Goal: Information Seeking & Learning: Learn about a topic

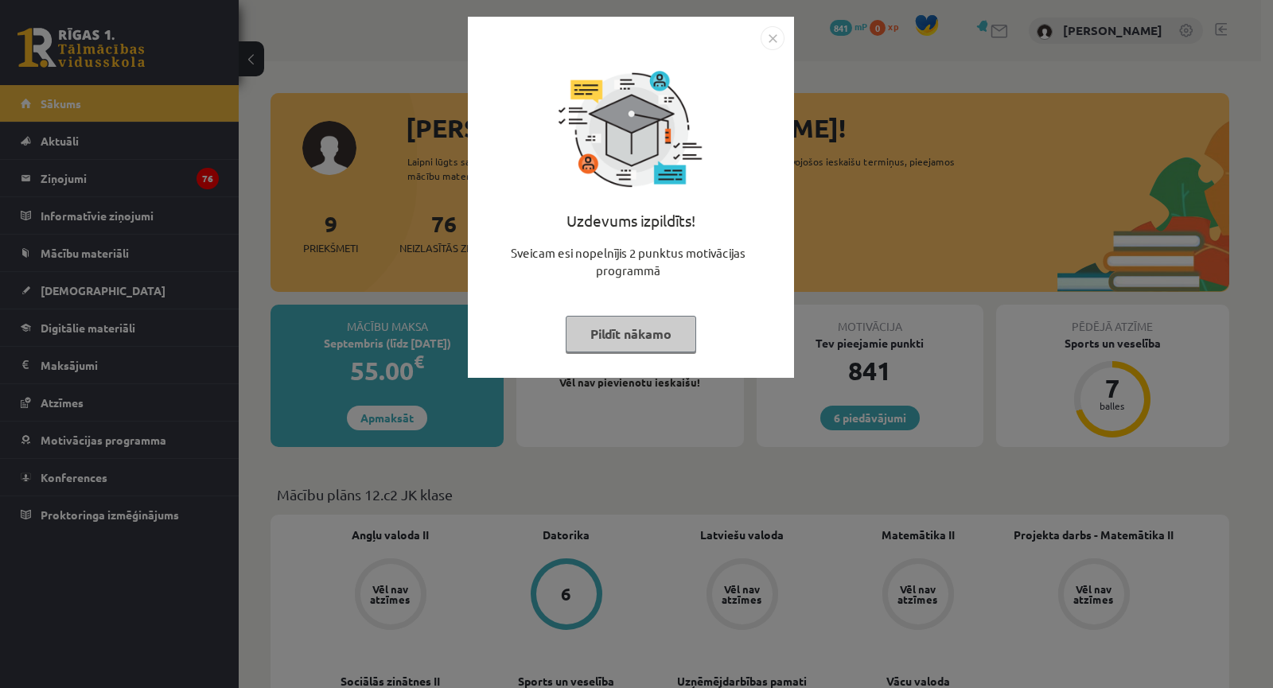
click at [683, 435] on div "Uzdevums izpildīts! Sveicam esi nopelnījis 2 punktus motivācijas programmā Pild…" at bounding box center [636, 344] width 1273 height 688
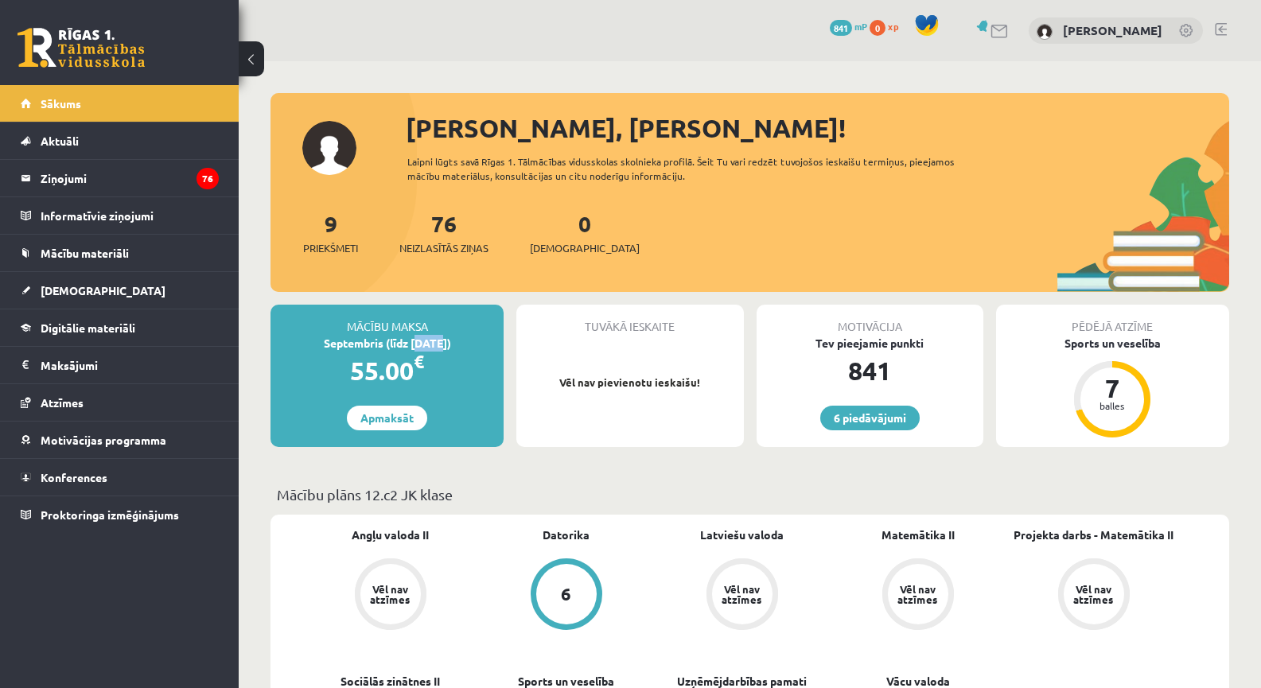
drag, startPoint x: 410, startPoint y: 340, endPoint x: 430, endPoint y: 340, distance: 19.1
click at [428, 341] on div "Septembris (līdz 15.09.25)" at bounding box center [386, 343] width 233 height 17
click at [430, 340] on div "Septembris (līdz 15.09.25)" at bounding box center [386, 343] width 233 height 17
click at [111, 358] on legend "Maksājumi 0" at bounding box center [130, 365] width 178 height 37
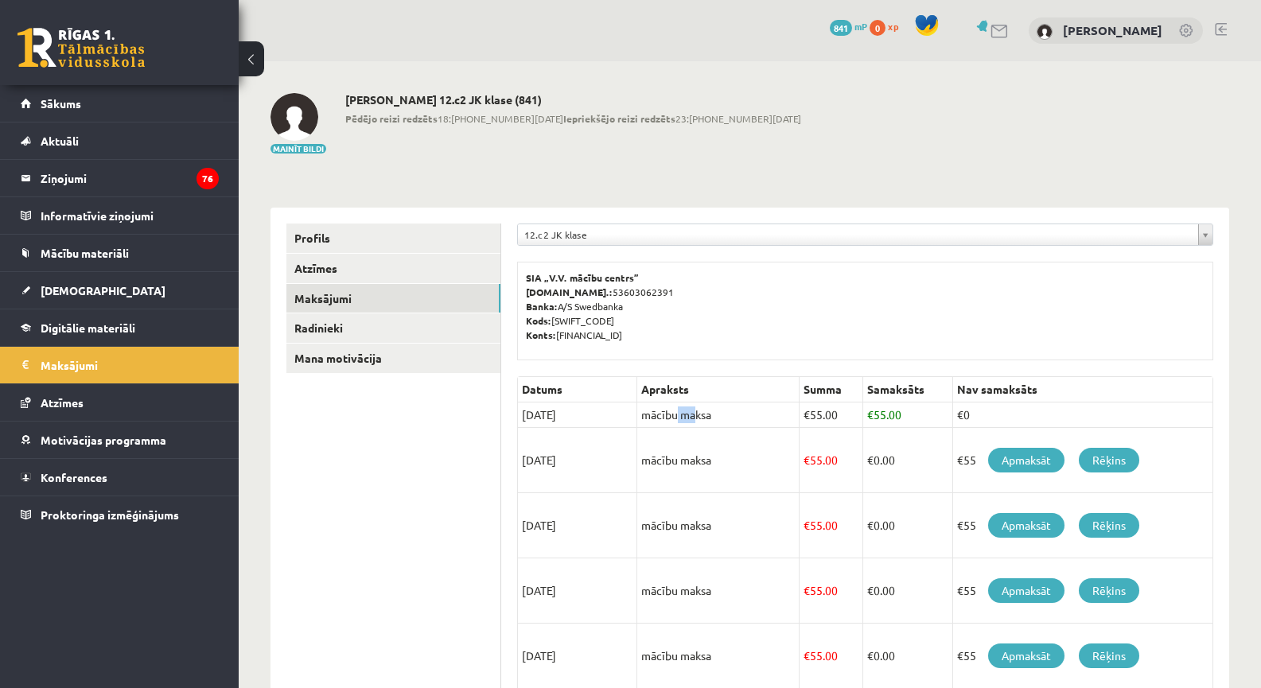
drag, startPoint x: 652, startPoint y: 410, endPoint x: 666, endPoint y: 410, distance: 14.3
click at [666, 410] on td "mācību maksa" at bounding box center [718, 415] width 162 height 25
click at [359, 351] on link "Mana motivācija" at bounding box center [393, 358] width 214 height 29
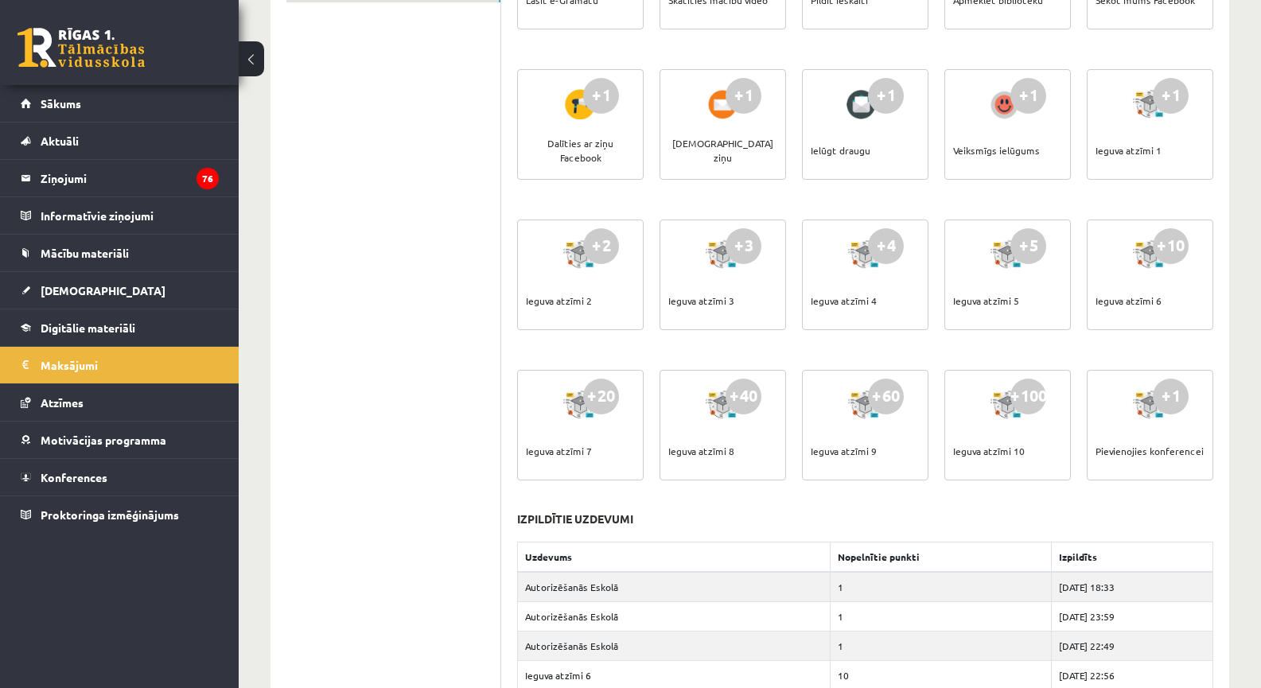
scroll to position [185, 0]
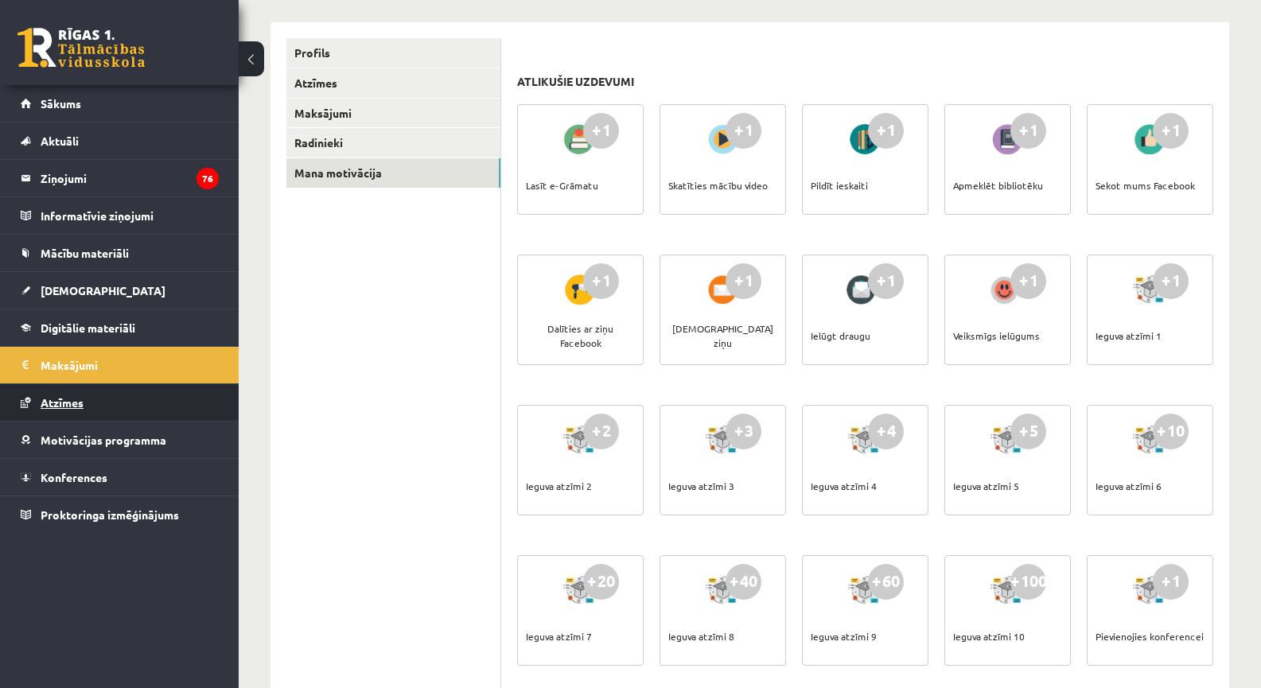
click at [59, 412] on link "Atzīmes" at bounding box center [120, 402] width 198 height 37
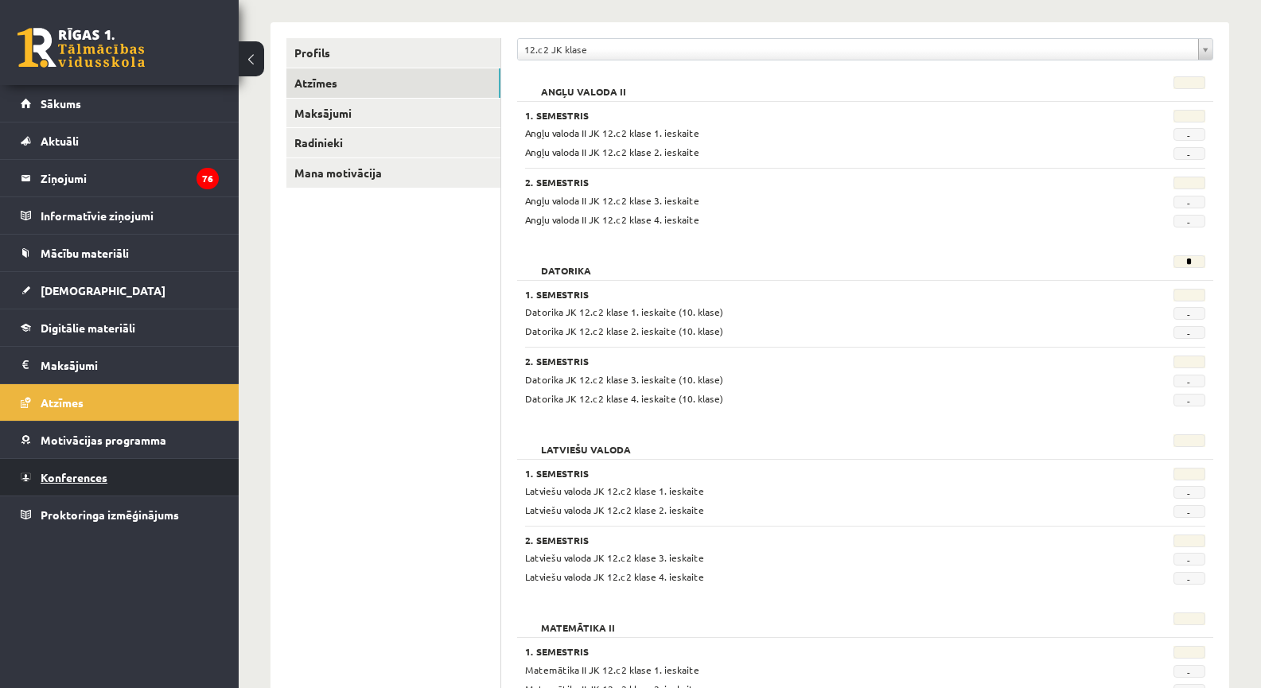
click at [110, 473] on link "Konferences" at bounding box center [120, 477] width 198 height 37
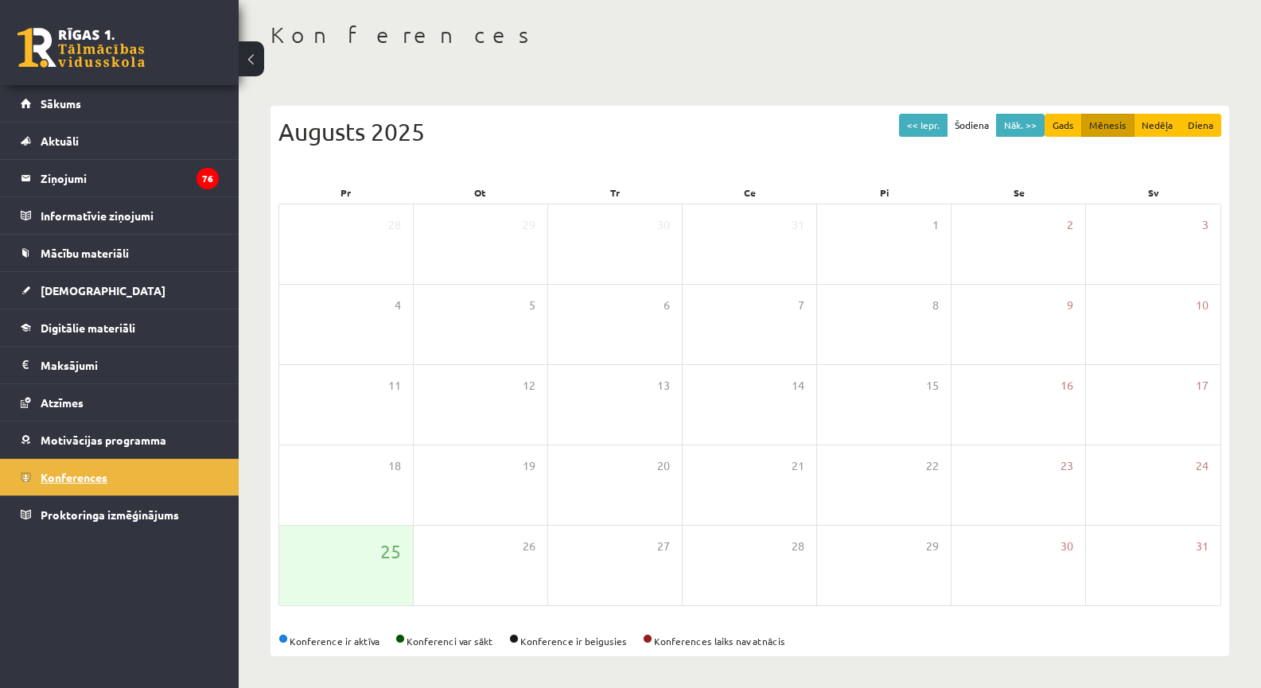
scroll to position [72, 0]
click at [118, 448] on link "Motivācijas programma" at bounding box center [120, 440] width 198 height 37
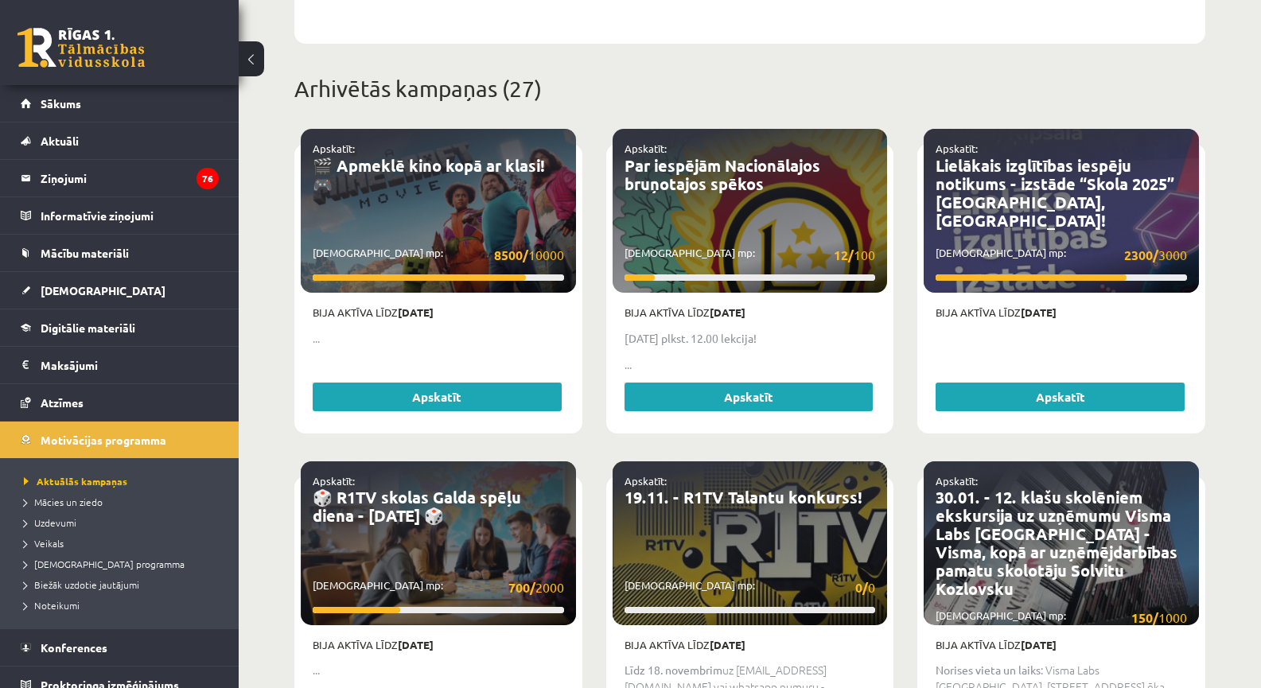
scroll to position [628, 0]
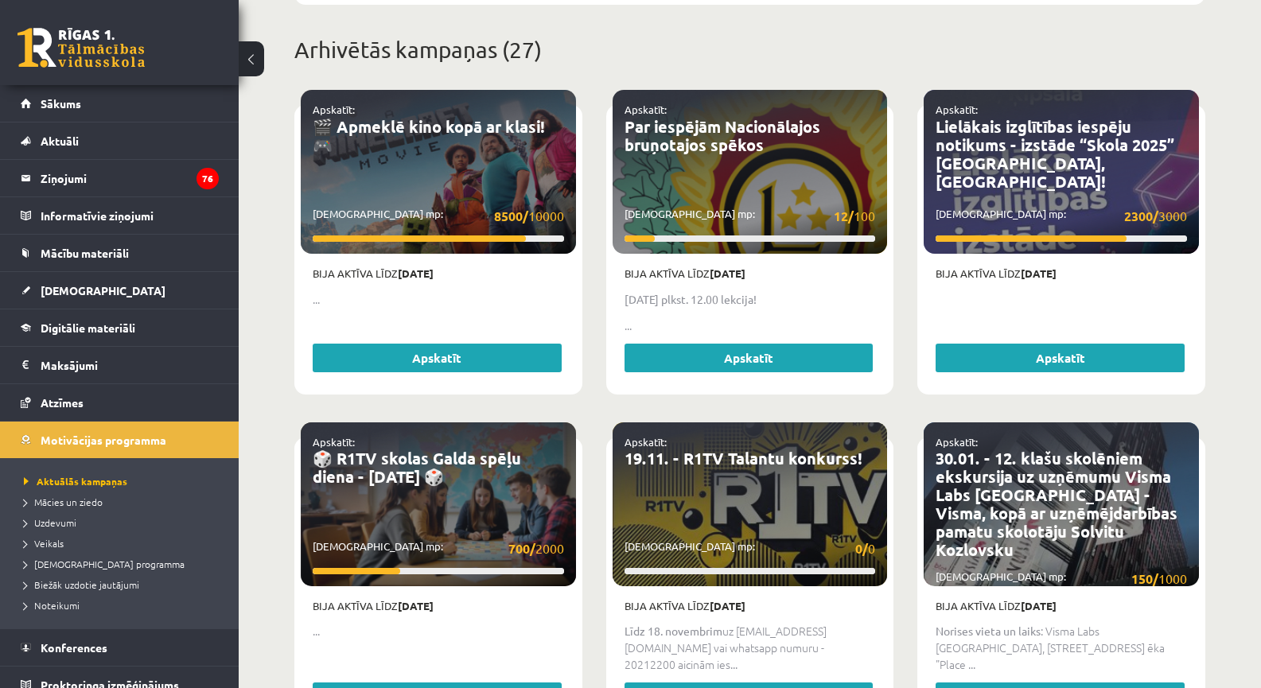
click at [421, 206] on p "Savākti mp: 8500/ 10000" at bounding box center [438, 216] width 251 height 20
click at [475, 352] on link "Apskatīt" at bounding box center [437, 358] width 249 height 29
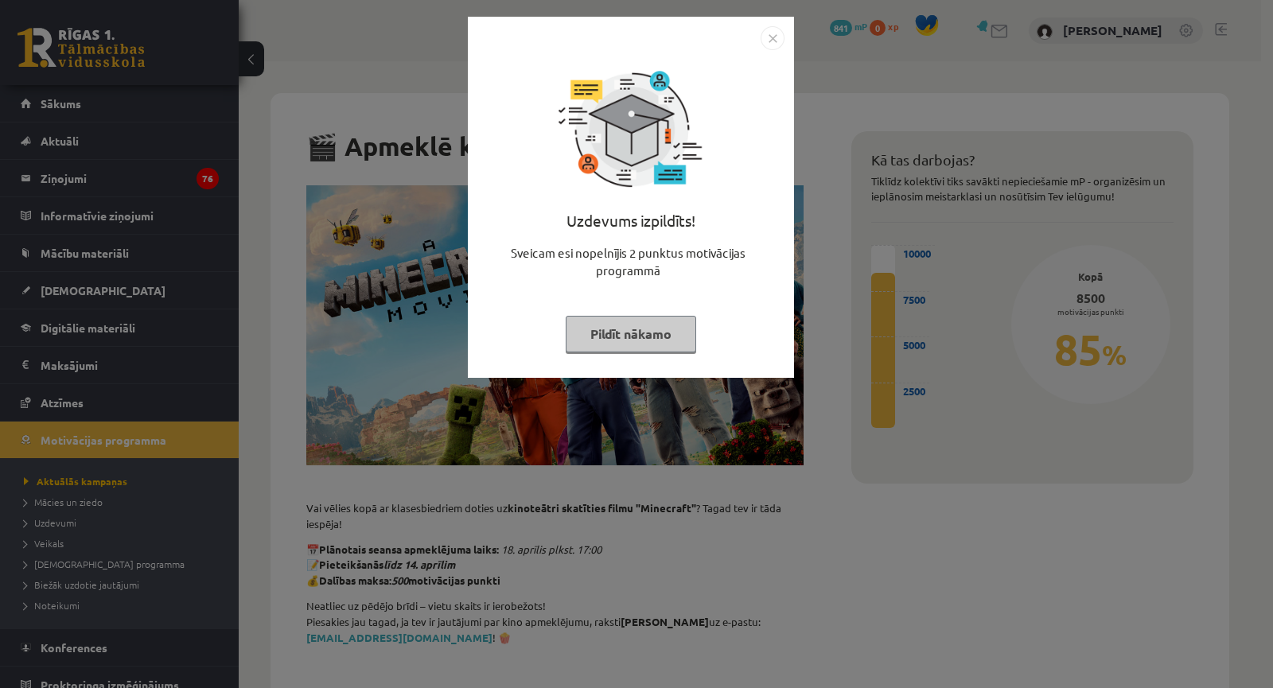
click at [718, 436] on div "Uzdevums izpildīts! Sveicam esi nopelnījis 2 punktus motivācijas programmā Pild…" at bounding box center [636, 344] width 1273 height 688
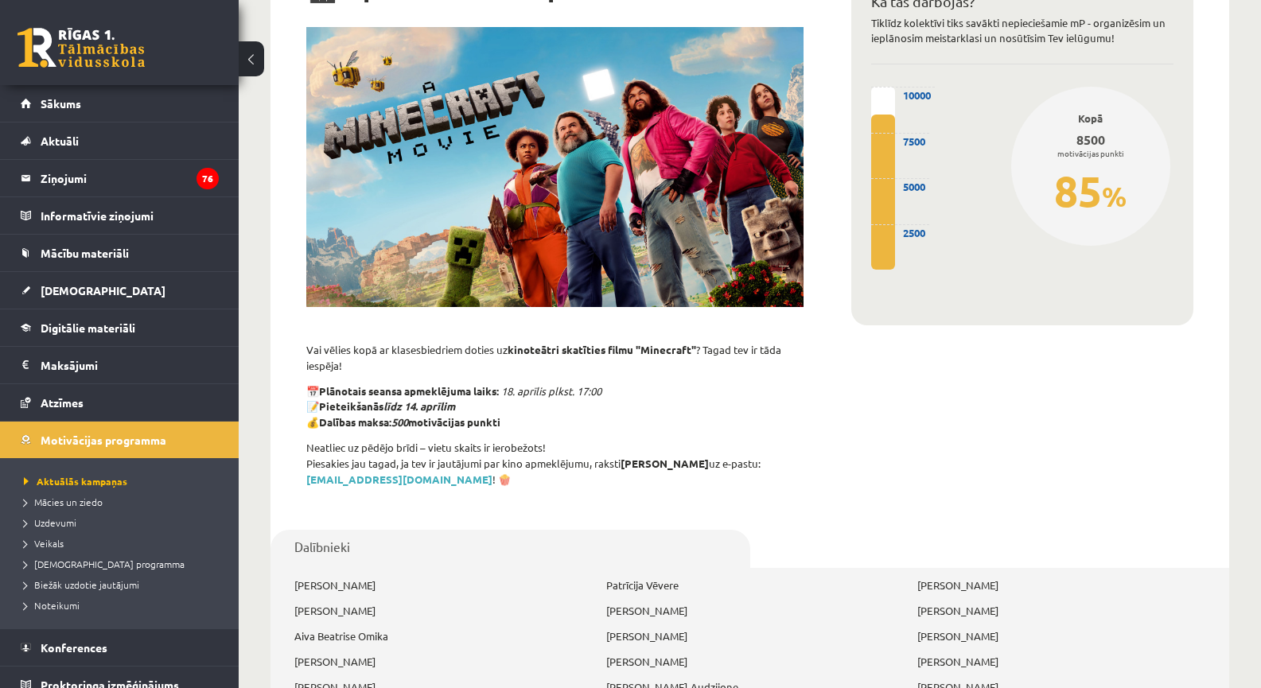
scroll to position [185, 0]
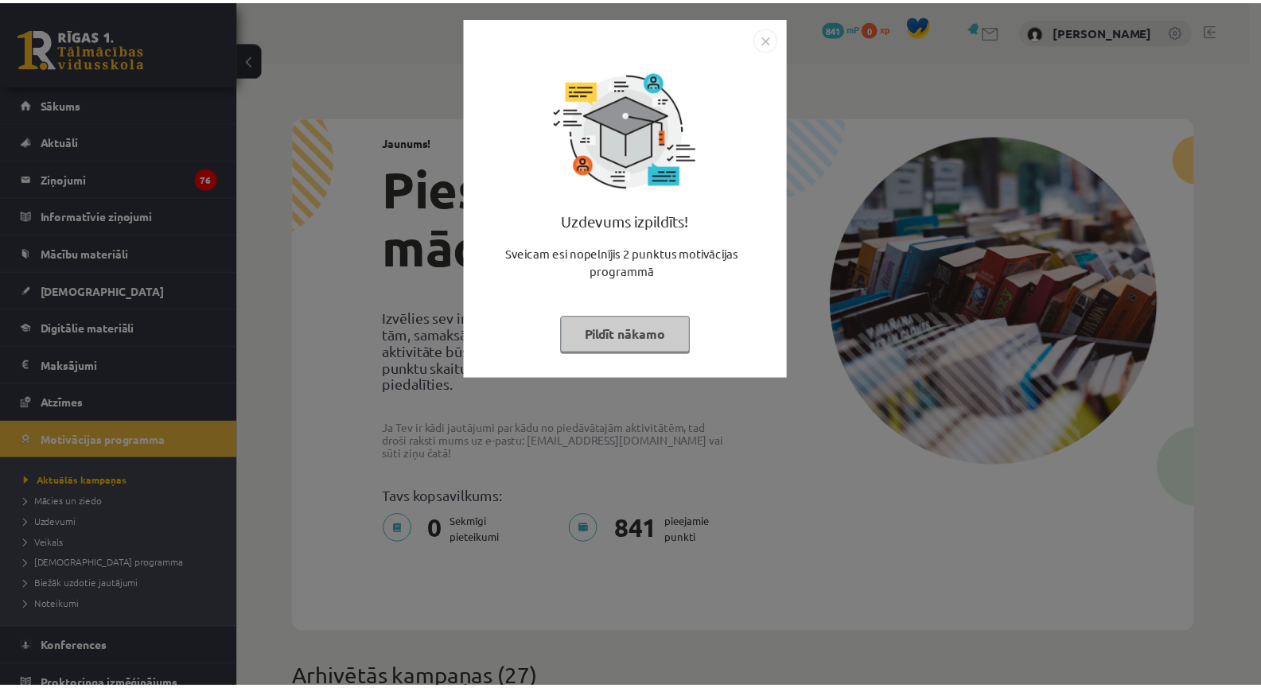
scroll to position [628, 0]
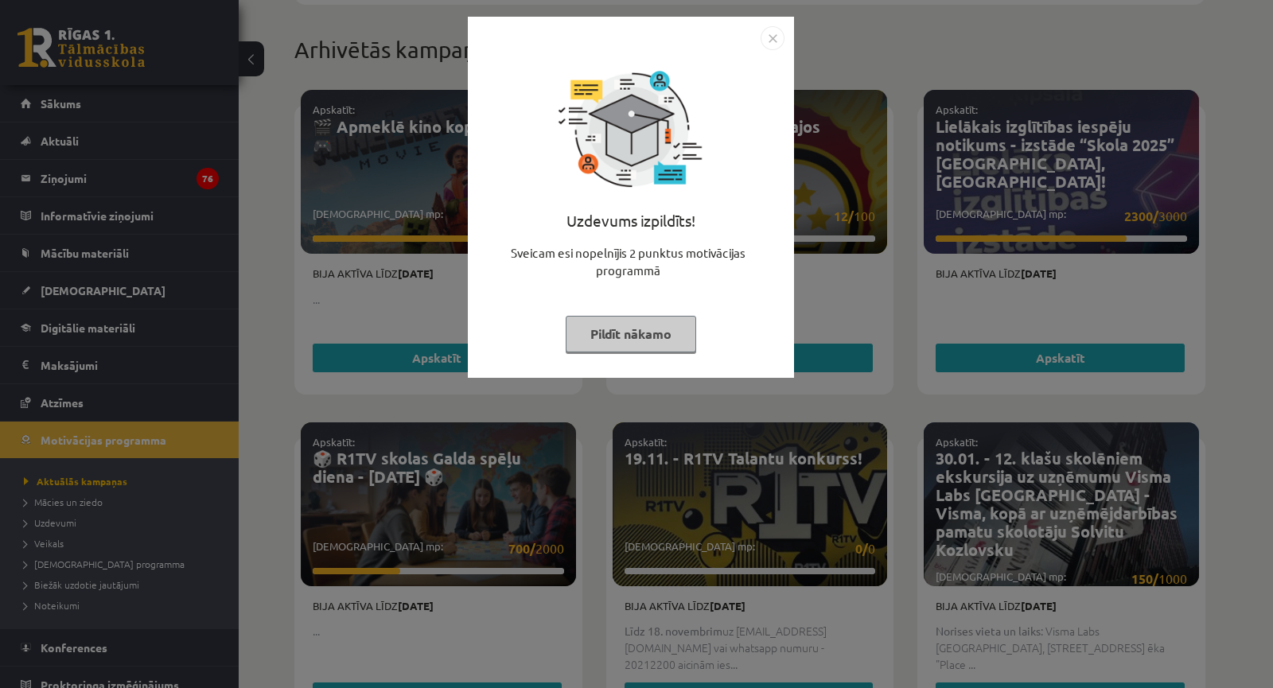
click at [768, 265] on div "Sveicam esi nopelnījis 2 punktus motivācijas programmā" at bounding box center [630, 268] width 307 height 48
click at [811, 261] on div "Uzdevums izpildīts! Sveicam esi nopelnījis 2 punktus motivācijas programmā Pild…" at bounding box center [636, 344] width 1273 height 688
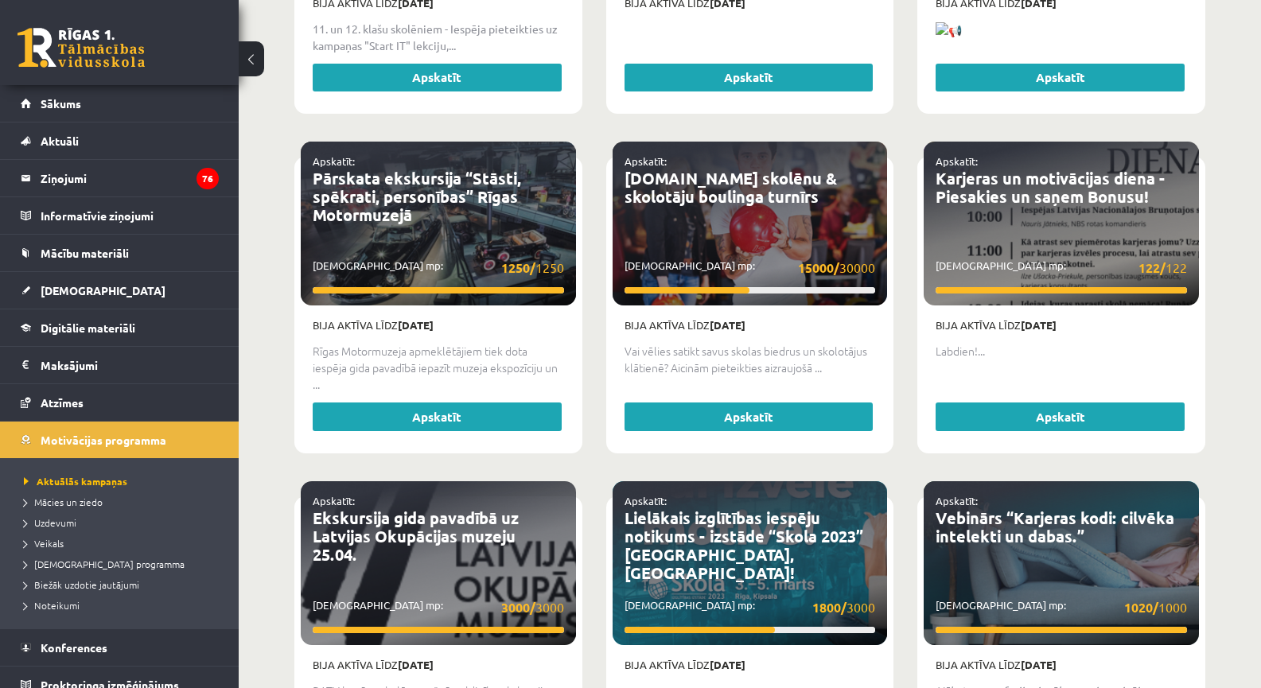
scroll to position [2995, 0]
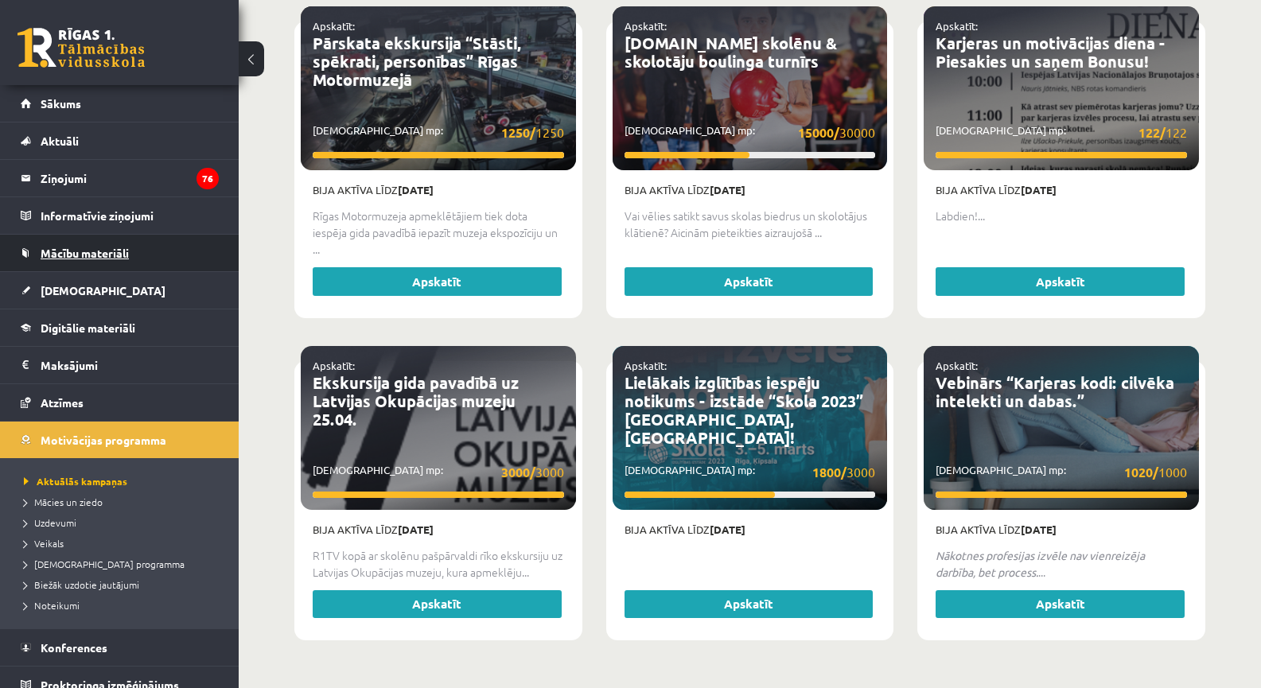
click at [81, 267] on link "Mācību materiāli" at bounding box center [120, 253] width 198 height 37
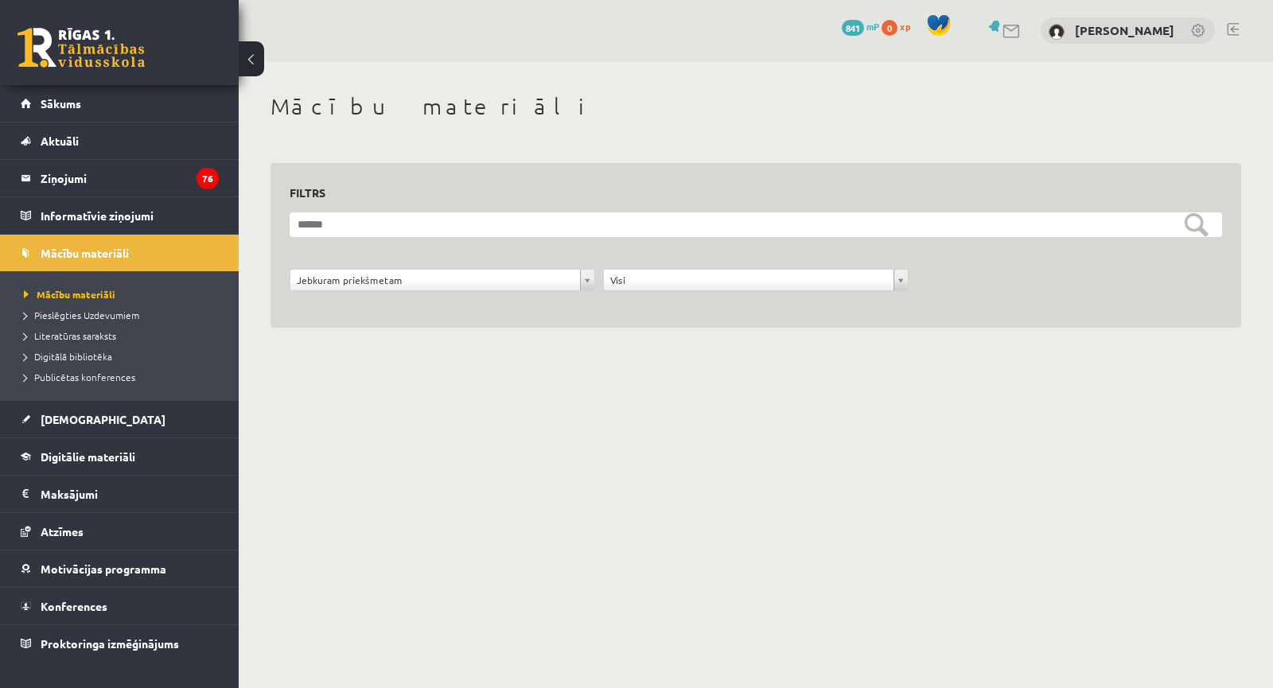
click at [102, 234] on li "Mācību materiāli Mācību materiāli Pieslēgties Uzdevumiem Literatūras saraksts D…" at bounding box center [119, 317] width 239 height 166
click at [104, 228] on legend "Informatīvie ziņojumi 0" at bounding box center [130, 215] width 178 height 37
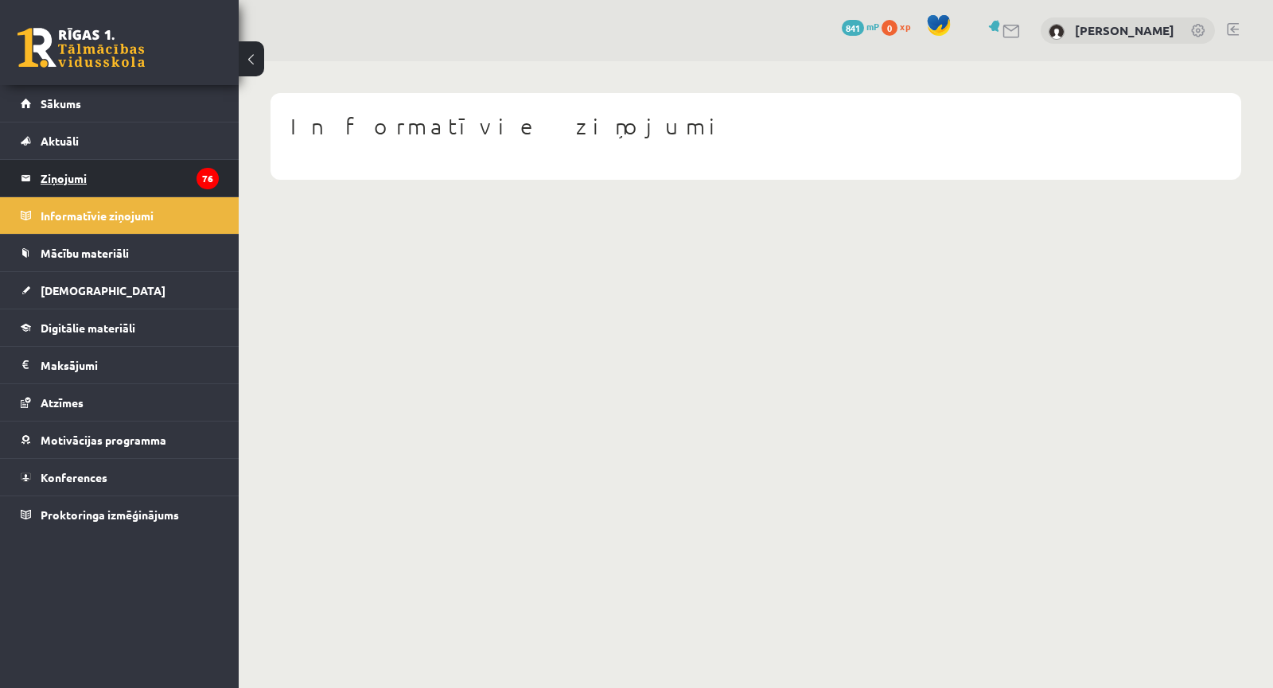
click at [111, 185] on legend "Ziņojumi 76" at bounding box center [130, 178] width 178 height 37
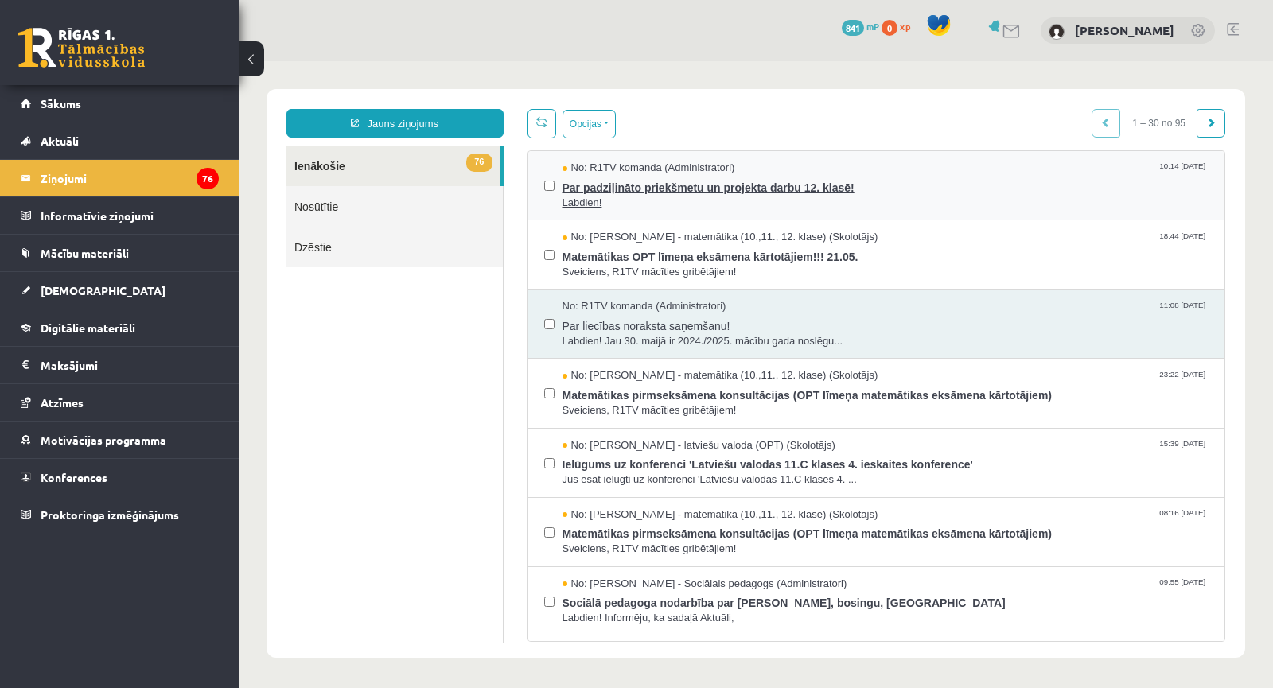
click at [803, 204] on span "Labdien!" at bounding box center [885, 203] width 647 height 15
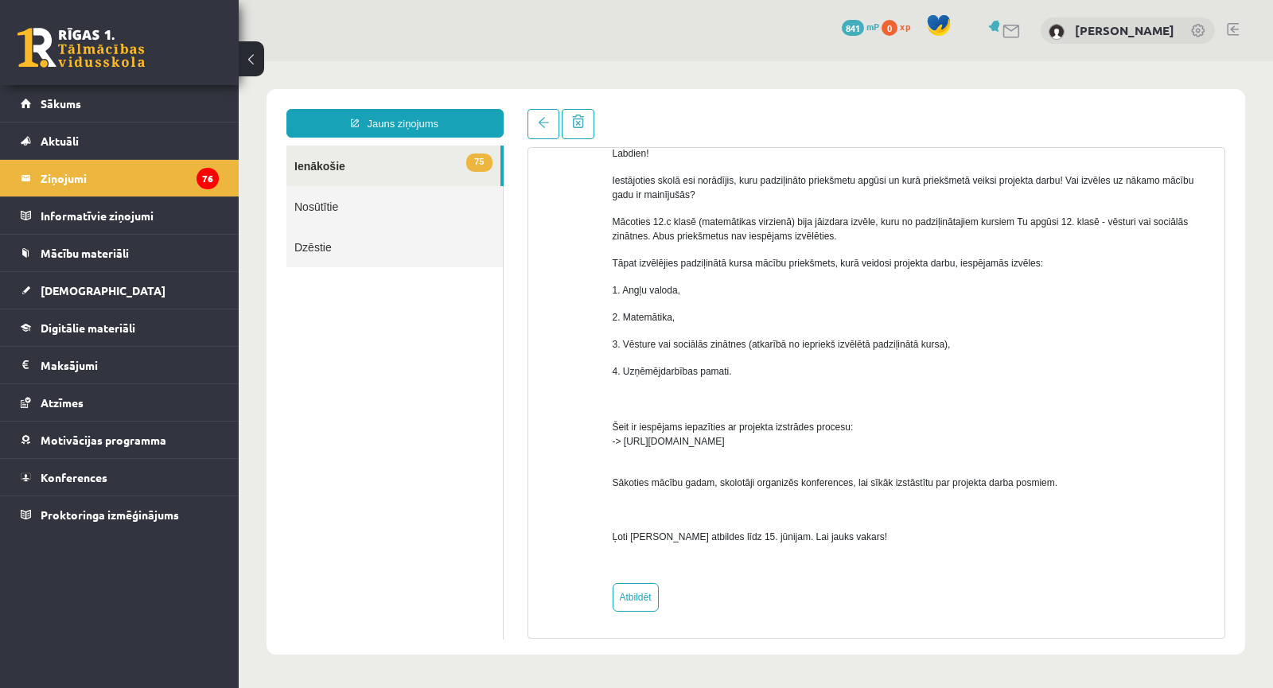
scroll to position [117, 0]
drag, startPoint x: 679, startPoint y: 369, endPoint x: 708, endPoint y: 368, distance: 28.7
click at [707, 368] on span "4. Uzņēmējdarbības pamati." at bounding box center [672, 370] width 119 height 11
click at [708, 368] on span "4. Uzņēmējdarbības pamati." at bounding box center [672, 370] width 119 height 11
drag, startPoint x: 759, startPoint y: 348, endPoint x: 844, endPoint y: 346, distance: 85.1
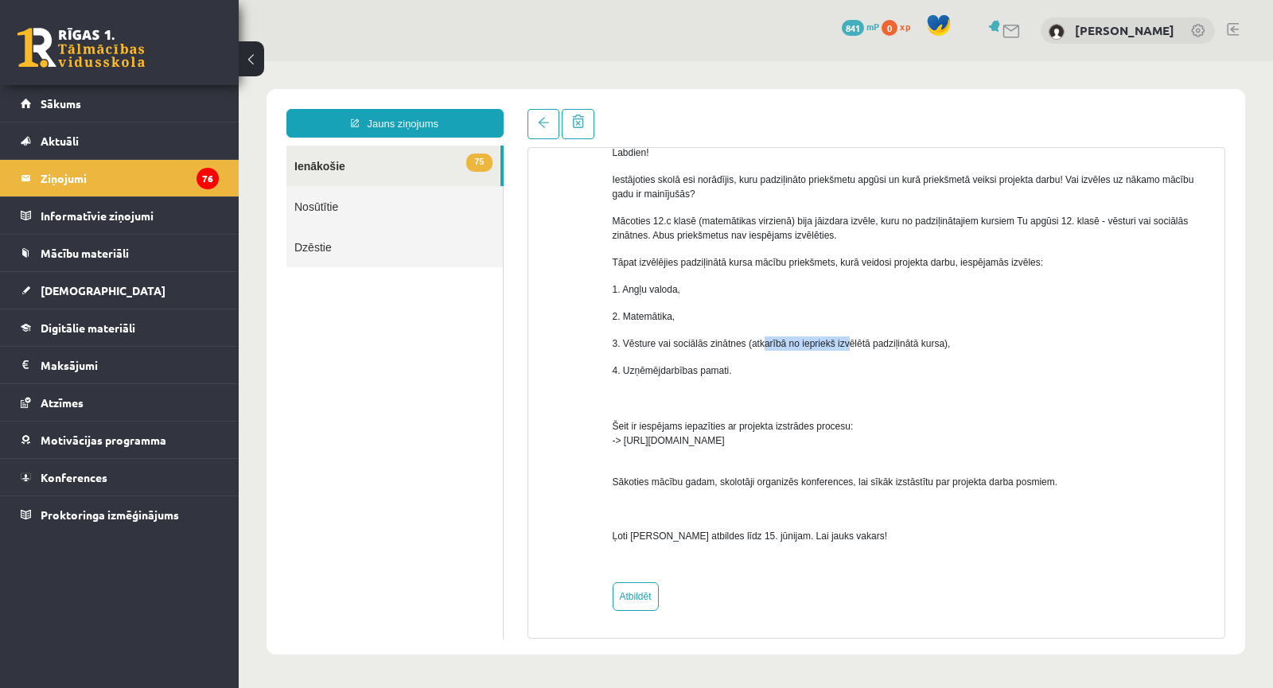
click at [840, 346] on span "3. Vēsture vai sociālās zinātnes (atkarībā no iepriekš izvēlētā padziļinātā kur…" at bounding box center [782, 343] width 338 height 11
click at [845, 345] on span "3. Vēsture vai sociālās zinātnes (atkarībā no iepriekš izvēlētā padziļinātā kur…" at bounding box center [782, 343] width 338 height 11
drag, startPoint x: 659, startPoint y: 368, endPoint x: 708, endPoint y: 371, distance: 48.6
click at [705, 371] on span "4. Uzņēmējdarbības pamati." at bounding box center [672, 370] width 119 height 11
click at [709, 371] on span "4. Uzņēmējdarbības pamati." at bounding box center [672, 370] width 119 height 11
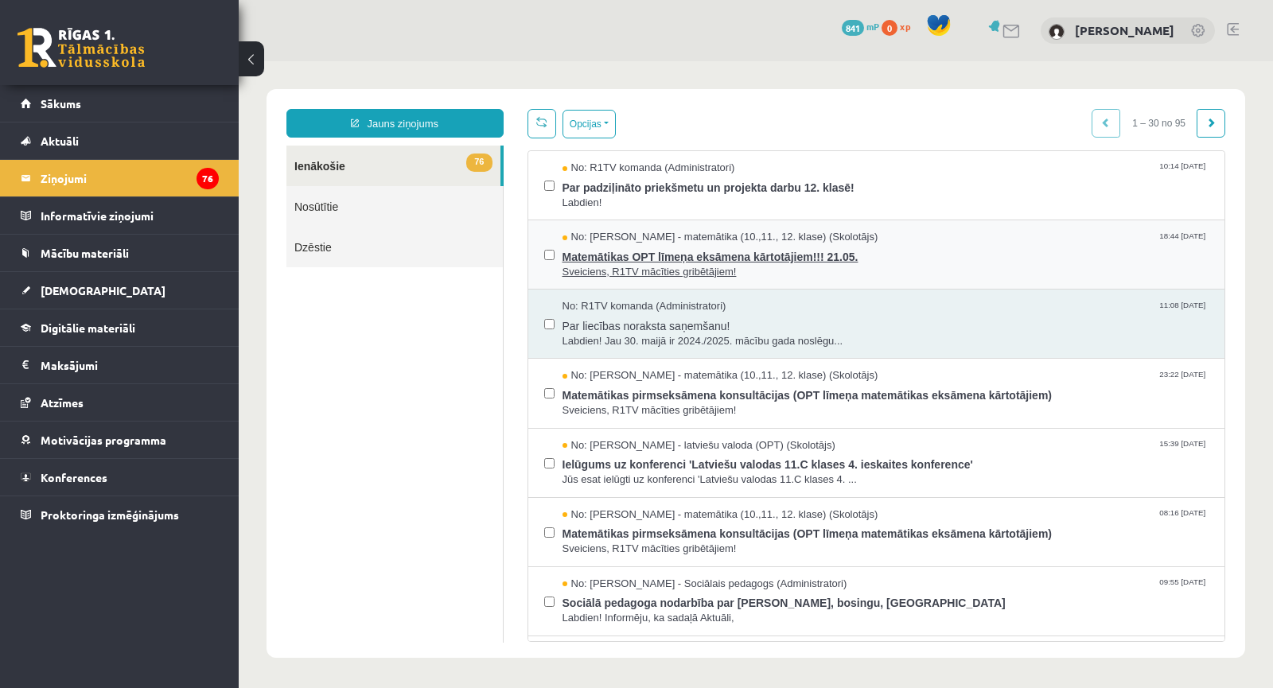
scroll to position [0, 0]
click at [610, 267] on span "Sveiciens, R1TV mācīties gribētājiem!" at bounding box center [885, 272] width 647 height 15
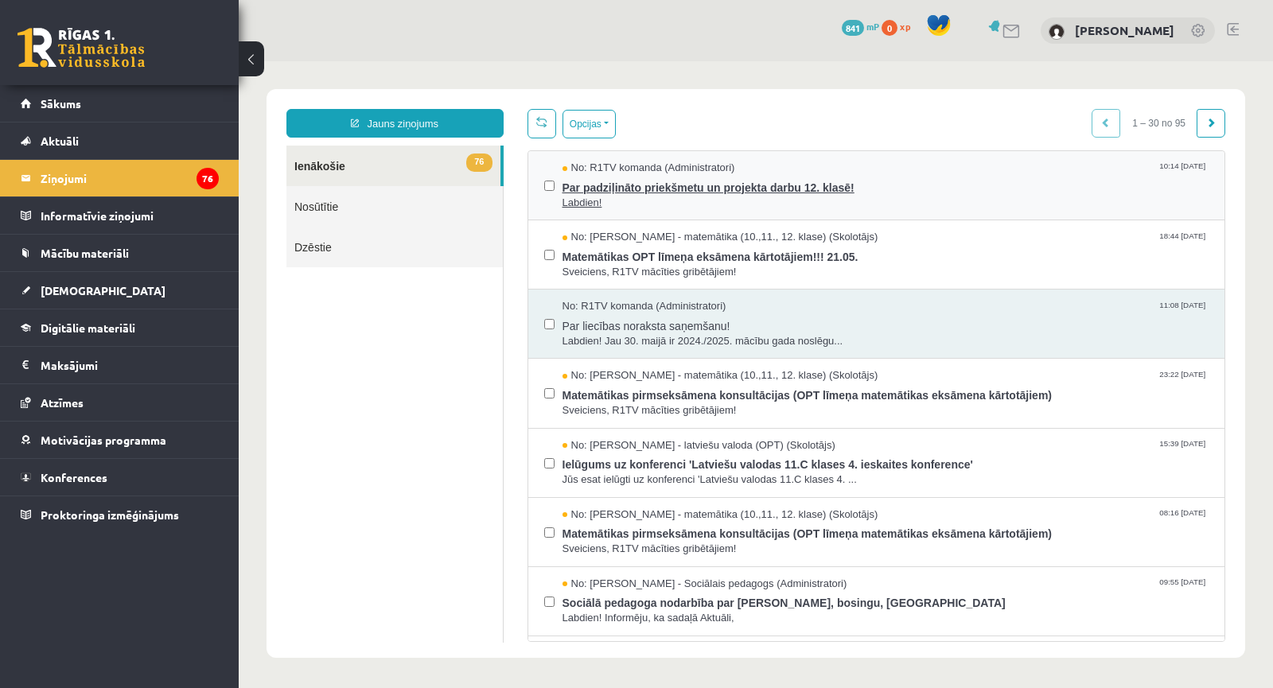
click at [623, 187] on span "Par padziļināto priekšmetu un projekta darbu 12. klasē!" at bounding box center [885, 186] width 647 height 20
